Goal: Transaction & Acquisition: Purchase product/service

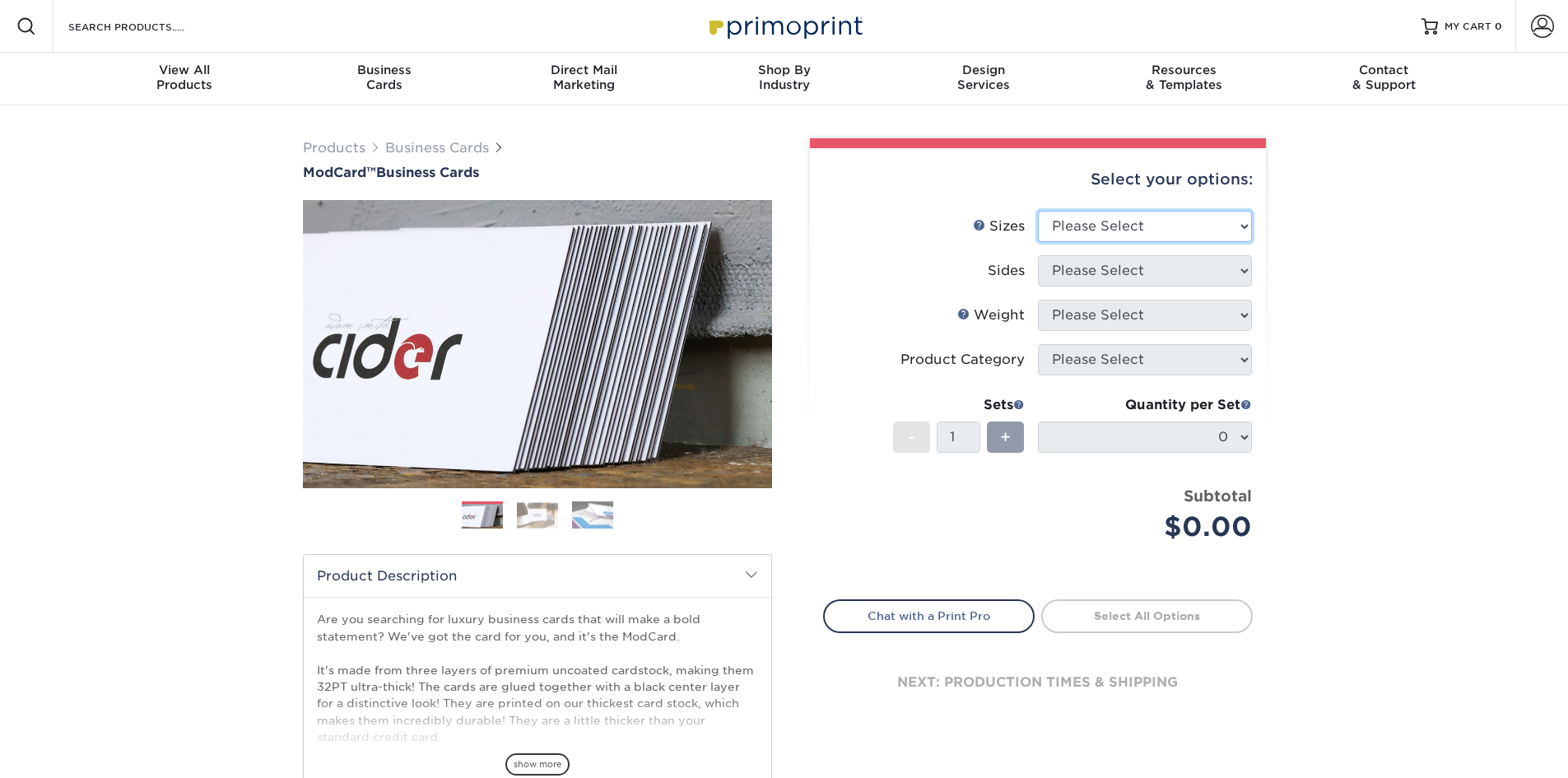
click at [1192, 237] on select "Please Select 1.5" x 3.5" - Mini 1.75" x 3.5" - Mini 2" x 2" - Square 2" x 3" -…" at bounding box center [1144, 226] width 214 height 31
select select "2.00x3.50"
click at [1038, 211] on select "Please Select 1.5" x 3.5" - Mini 1.75" x 3.5" - Mini 2" x 2" - Square 2" x 3" -…" at bounding box center [1144, 226] width 214 height 31
click at [1150, 280] on select "Please Select Print Both Sides Print Front Only" at bounding box center [1144, 270] width 214 height 31
select select "13abbda7-1d64-4f25-8bb2-c179b224825d"
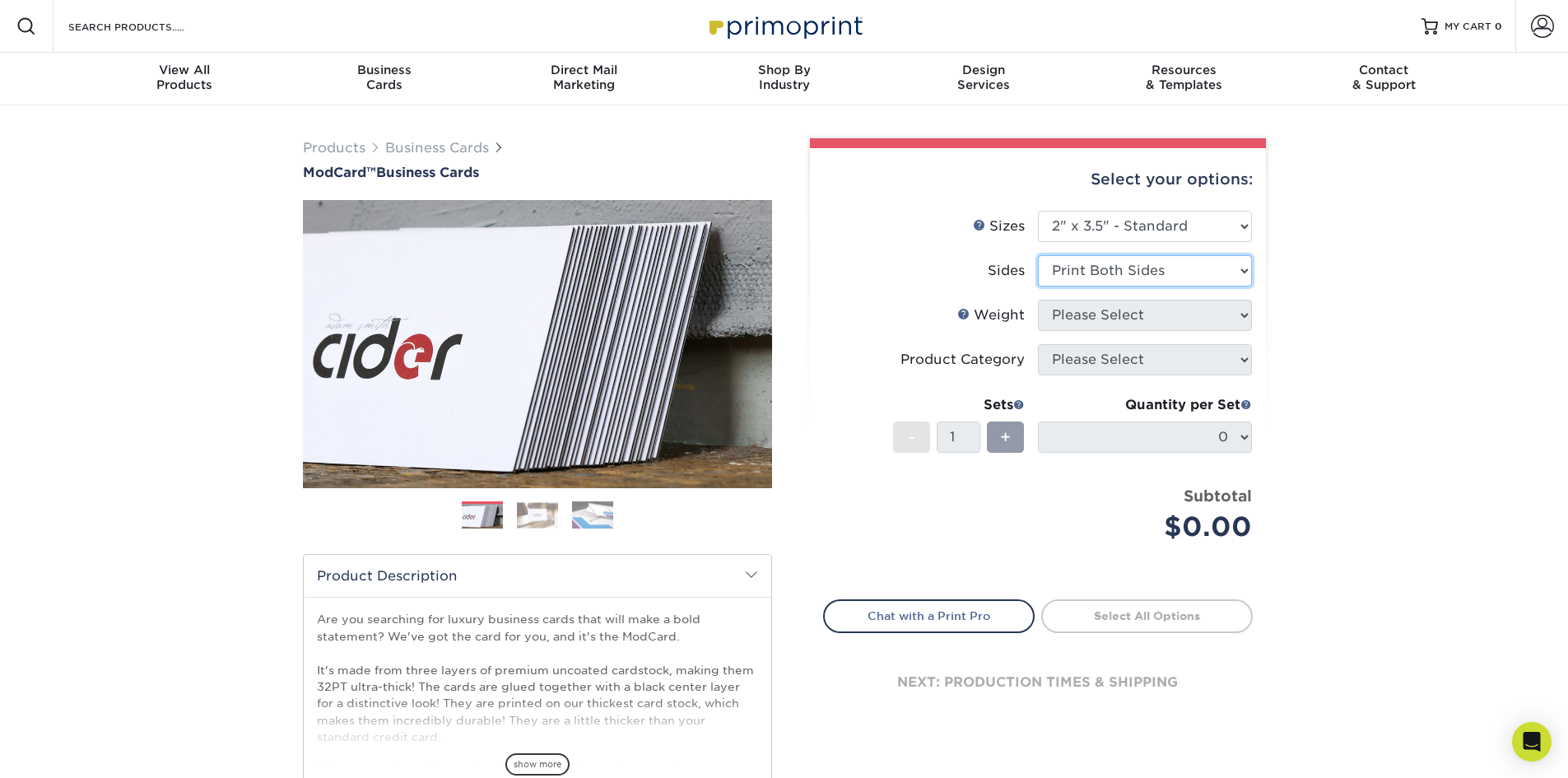
click at [1038, 255] on select "Please Select Print Both Sides Print Front Only" at bounding box center [1144, 270] width 214 height 31
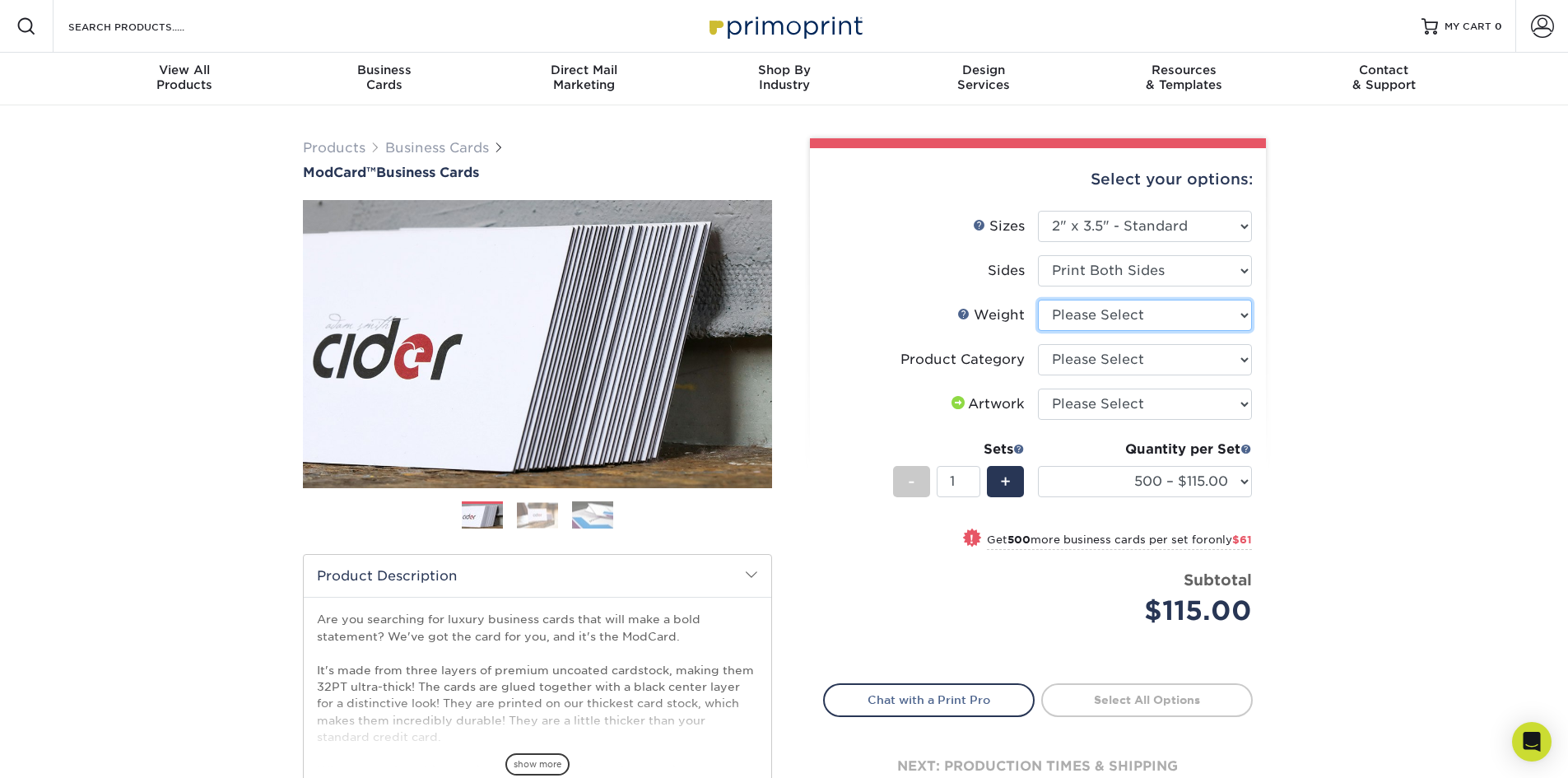
click at [1157, 318] on select "Please Select 32PTUCBLK" at bounding box center [1144, 315] width 214 height 31
select select "32PTUCBLK"
click at [1038, 300] on select "Please Select 32PTUCBLK" at bounding box center [1144, 315] width 214 height 31
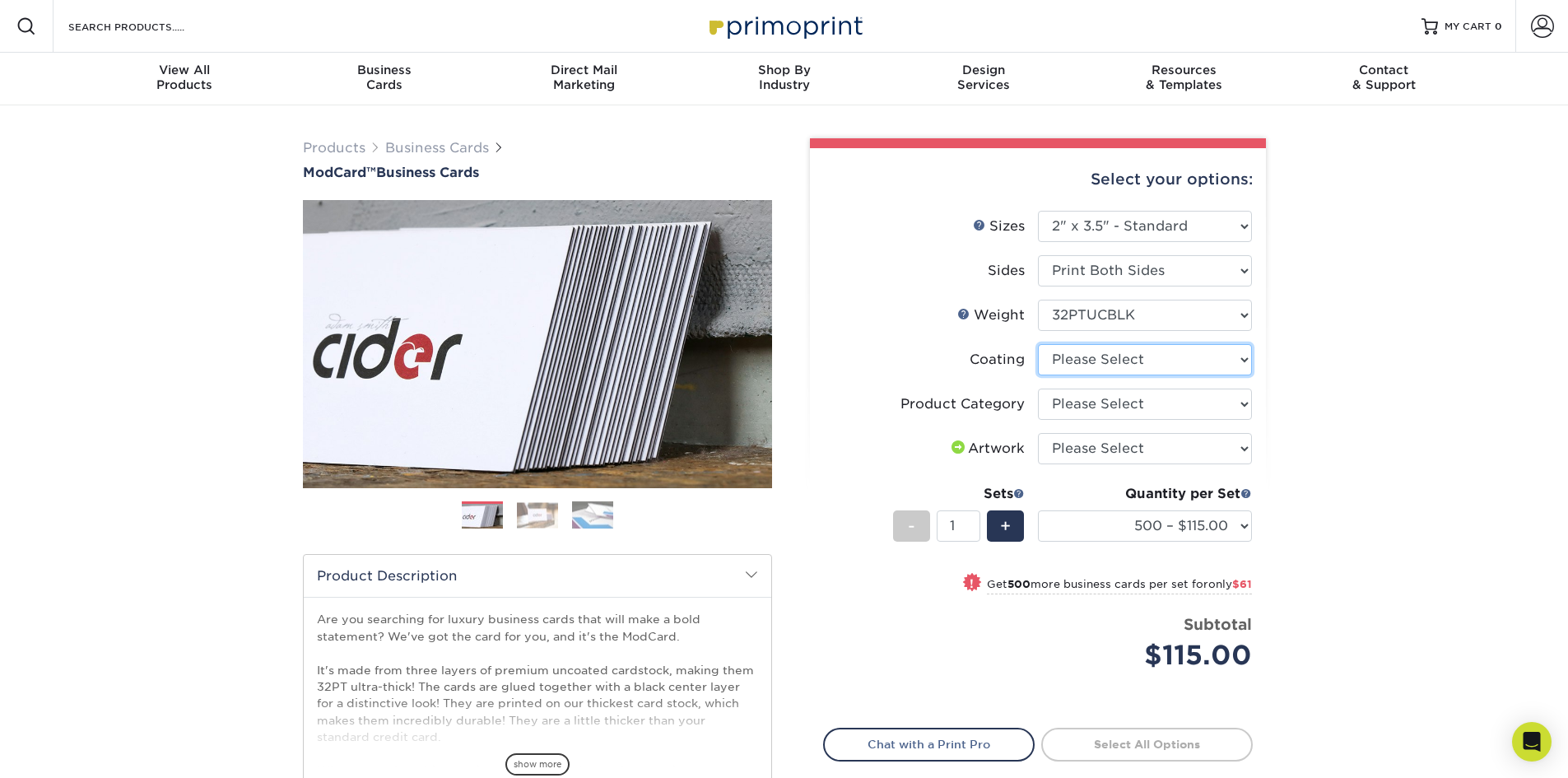
click at [1148, 365] on select at bounding box center [1144, 359] width 214 height 31
select select "3e7618de-abca-4bda-9f97-8b9129e913d8"
click at [1038, 344] on select at bounding box center [1144, 359] width 214 height 31
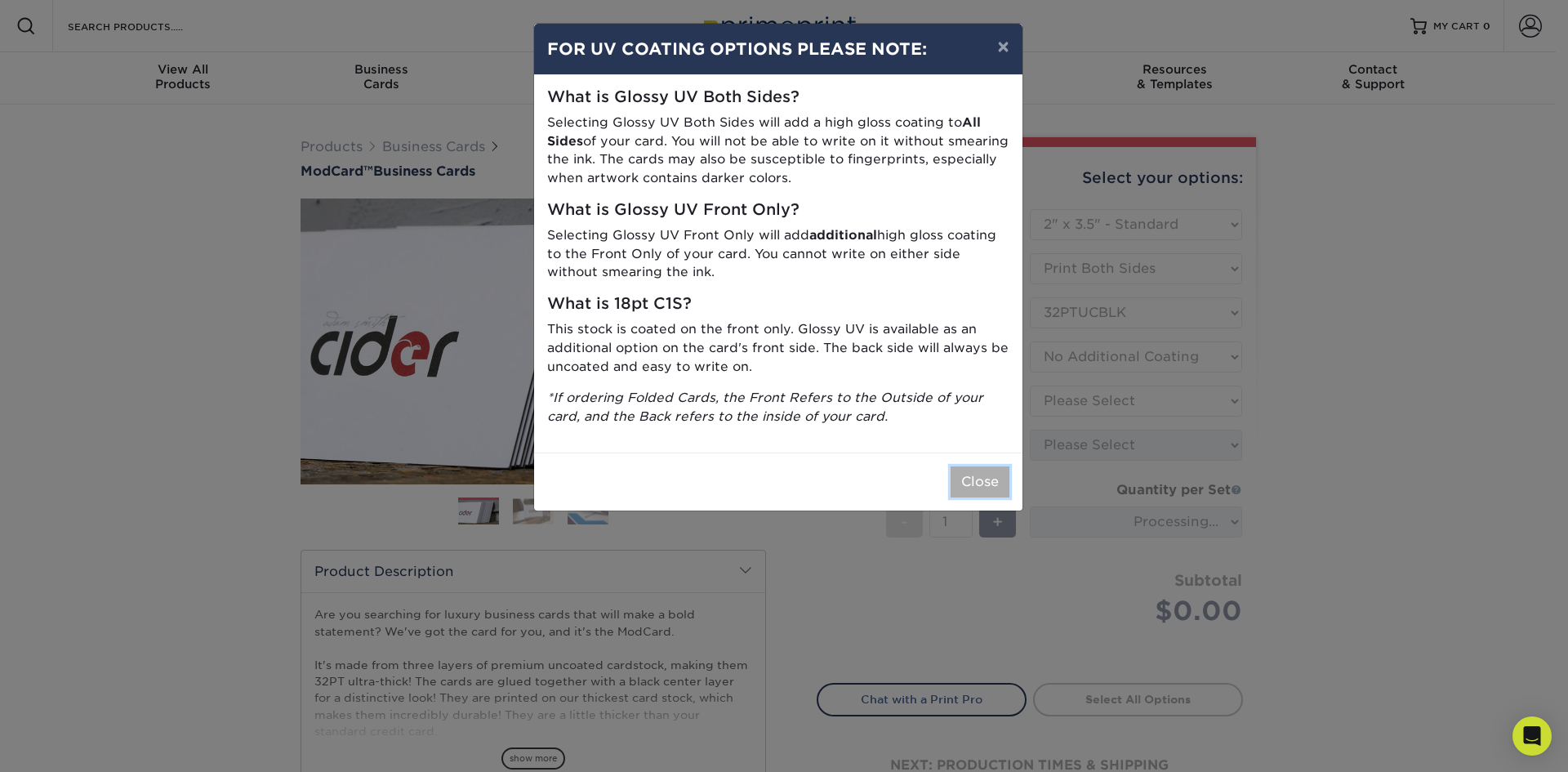
click at [991, 479] on button "Close" at bounding box center [981, 481] width 59 height 31
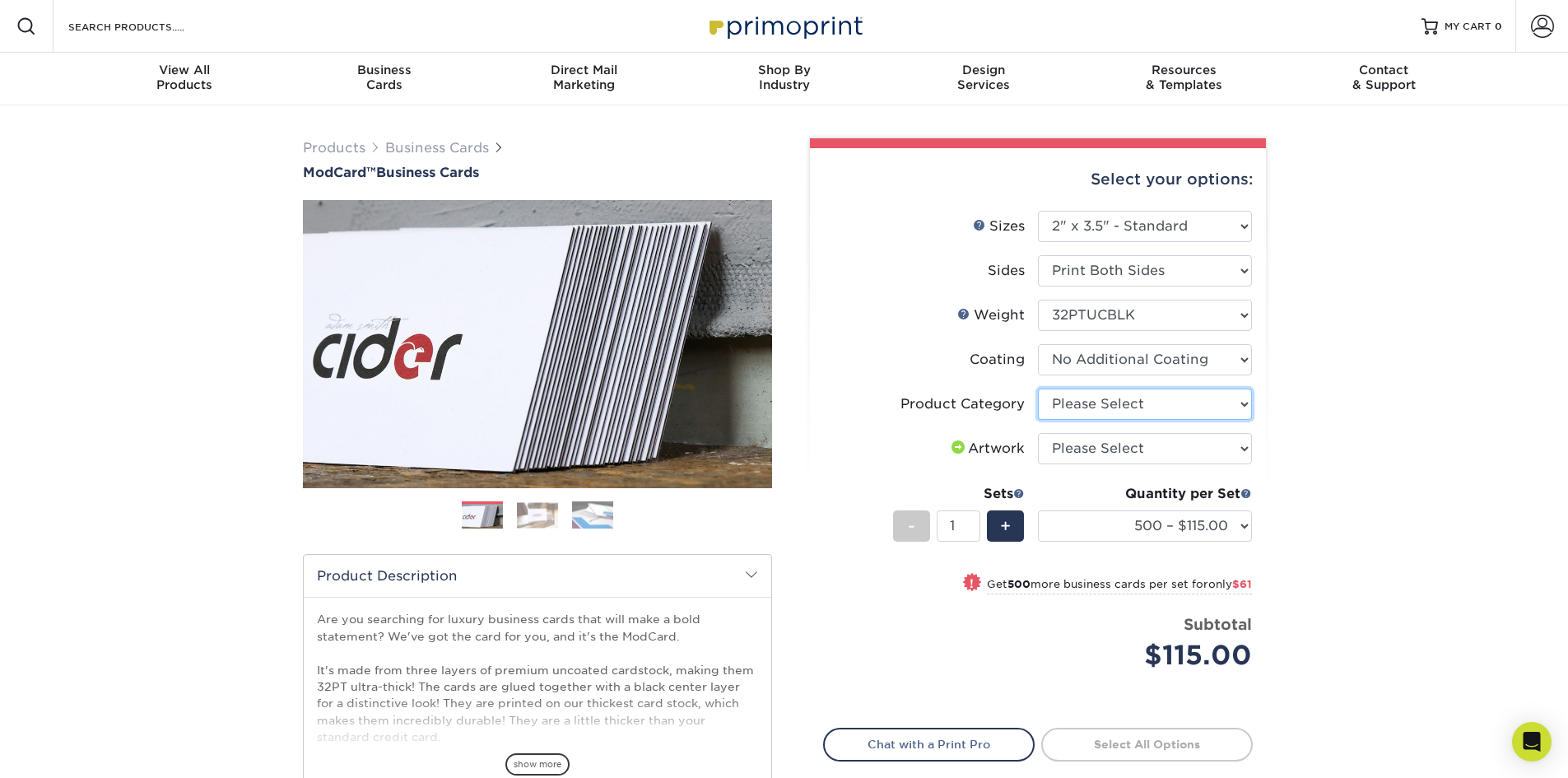
click at [1209, 403] on select "Please Select Business Cards" at bounding box center [1144, 403] width 214 height 31
select select "3b5148f1-0588-4f88-a218-97bcfdce65c1"
click at [1038, 389] on select "Please Select Business Cards" at bounding box center [1144, 403] width 214 height 31
click at [1201, 450] on select "Please Select I will upload files I need a design - $100" at bounding box center [1144, 448] width 214 height 31
select select "upload"
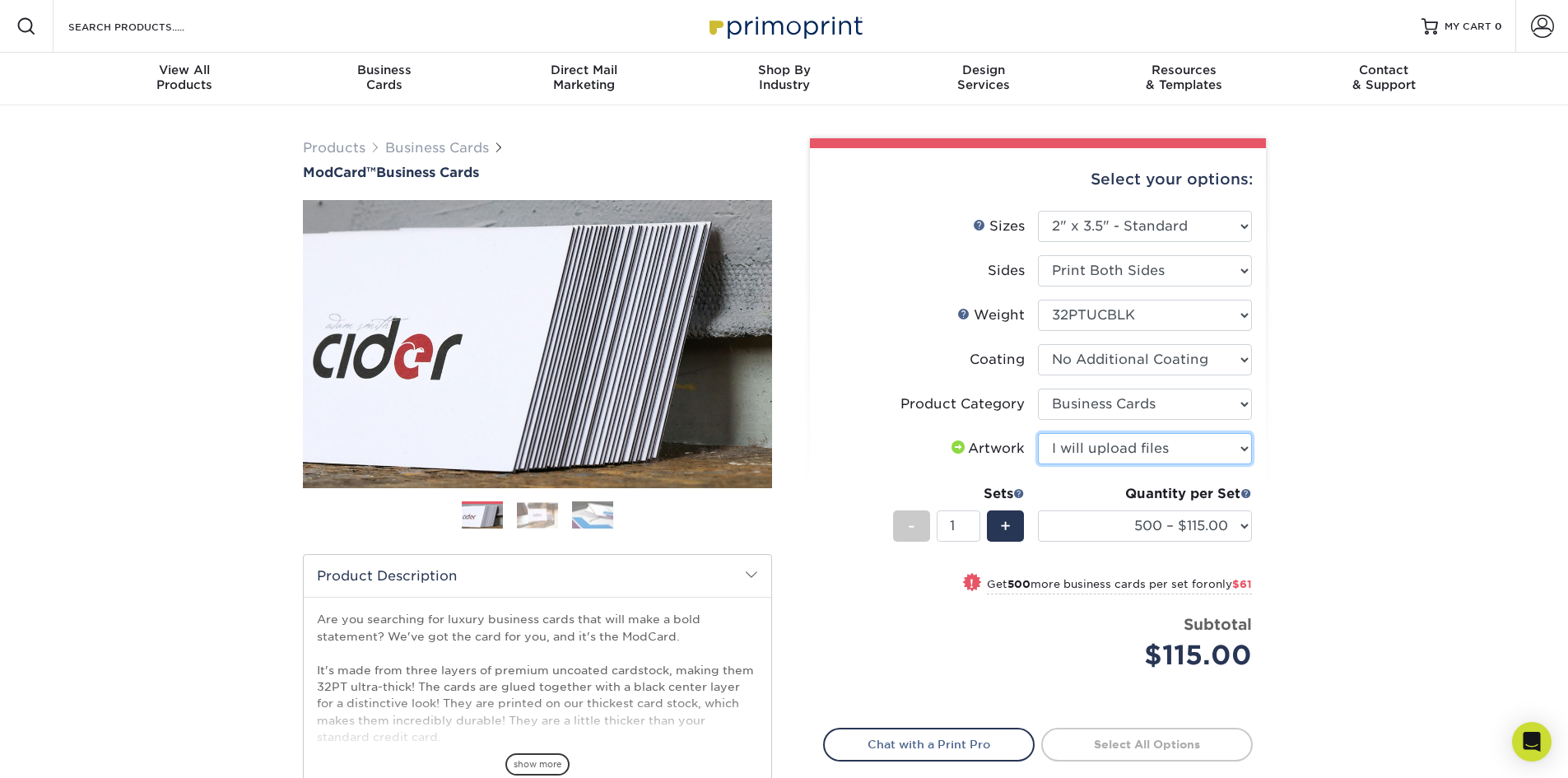
click at [1038, 433] on select "Please Select I will upload files I need a design - $100" at bounding box center [1144, 448] width 214 height 31
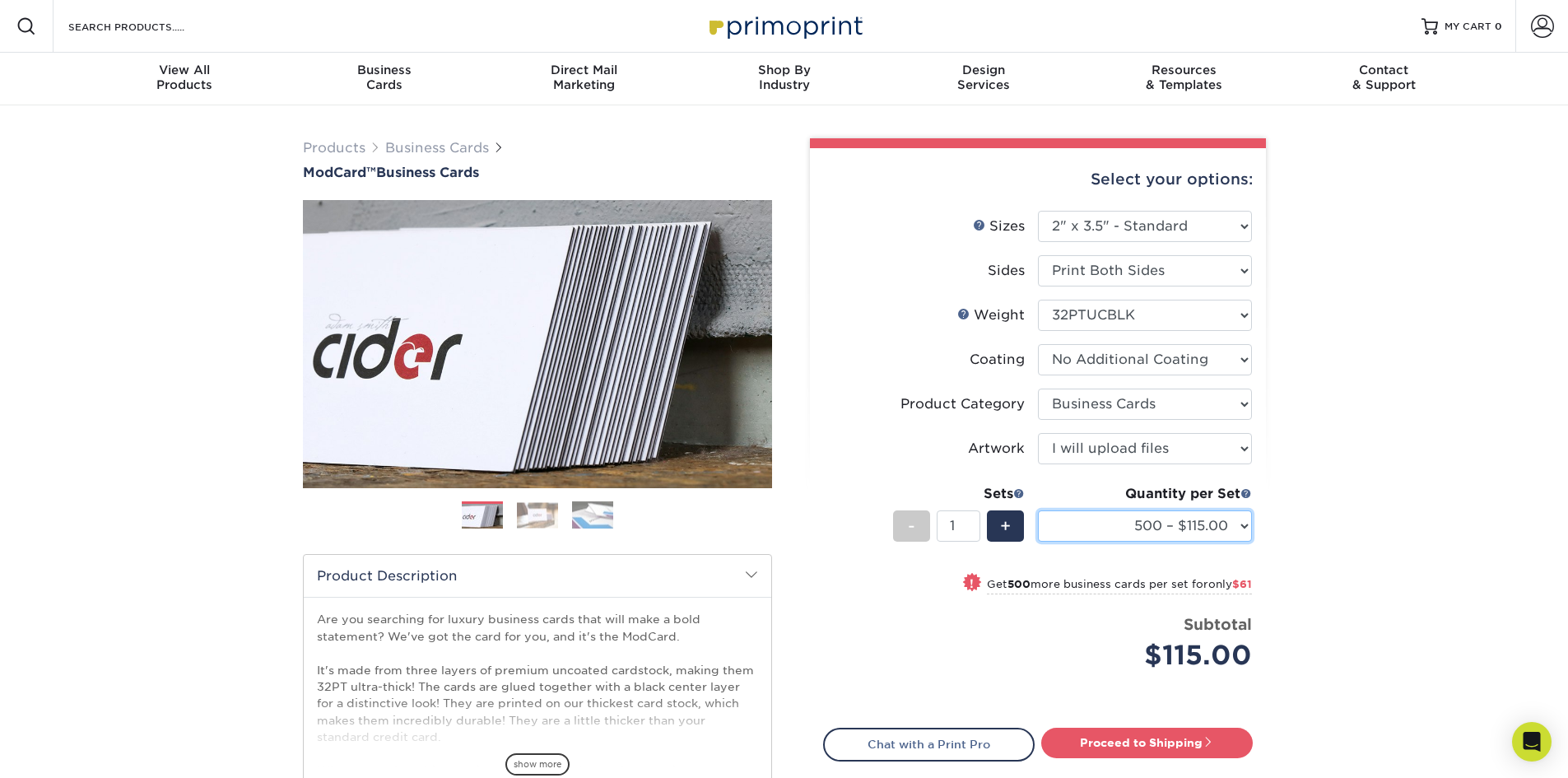
click at [1243, 527] on select "500 – $115.00 1000 – $176.00" at bounding box center [1144, 526] width 214 height 31
select select "1000 – $176.00"
click at [1038, 511] on select "500 – $115.00 1000 – $176.00" at bounding box center [1144, 526] width 214 height 31
